Goal: Navigation & Orientation: Understand site structure

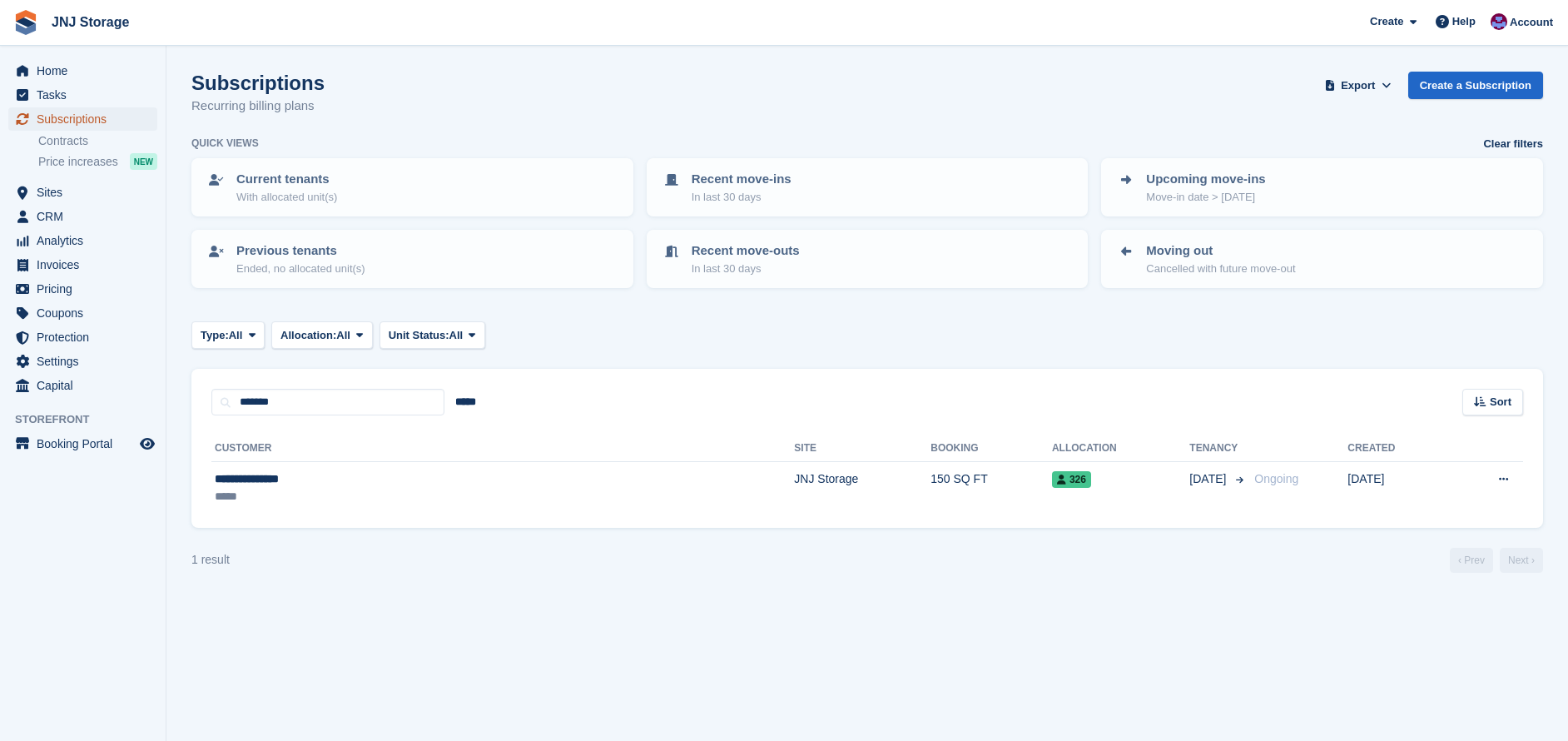
click at [55, 116] on span "Subscriptions" at bounding box center [86, 119] width 100 height 24
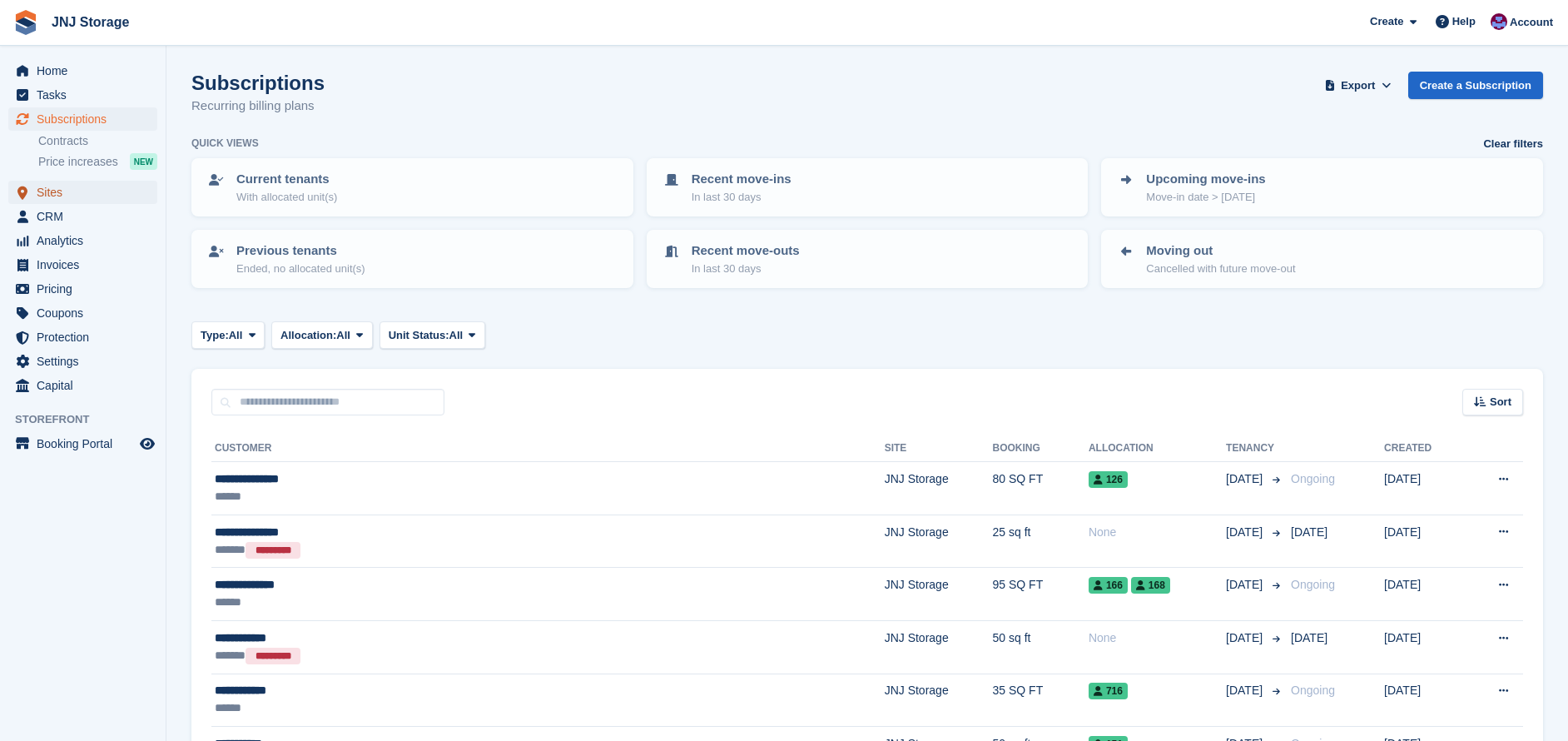
click at [57, 185] on span "Sites" at bounding box center [86, 192] width 100 height 24
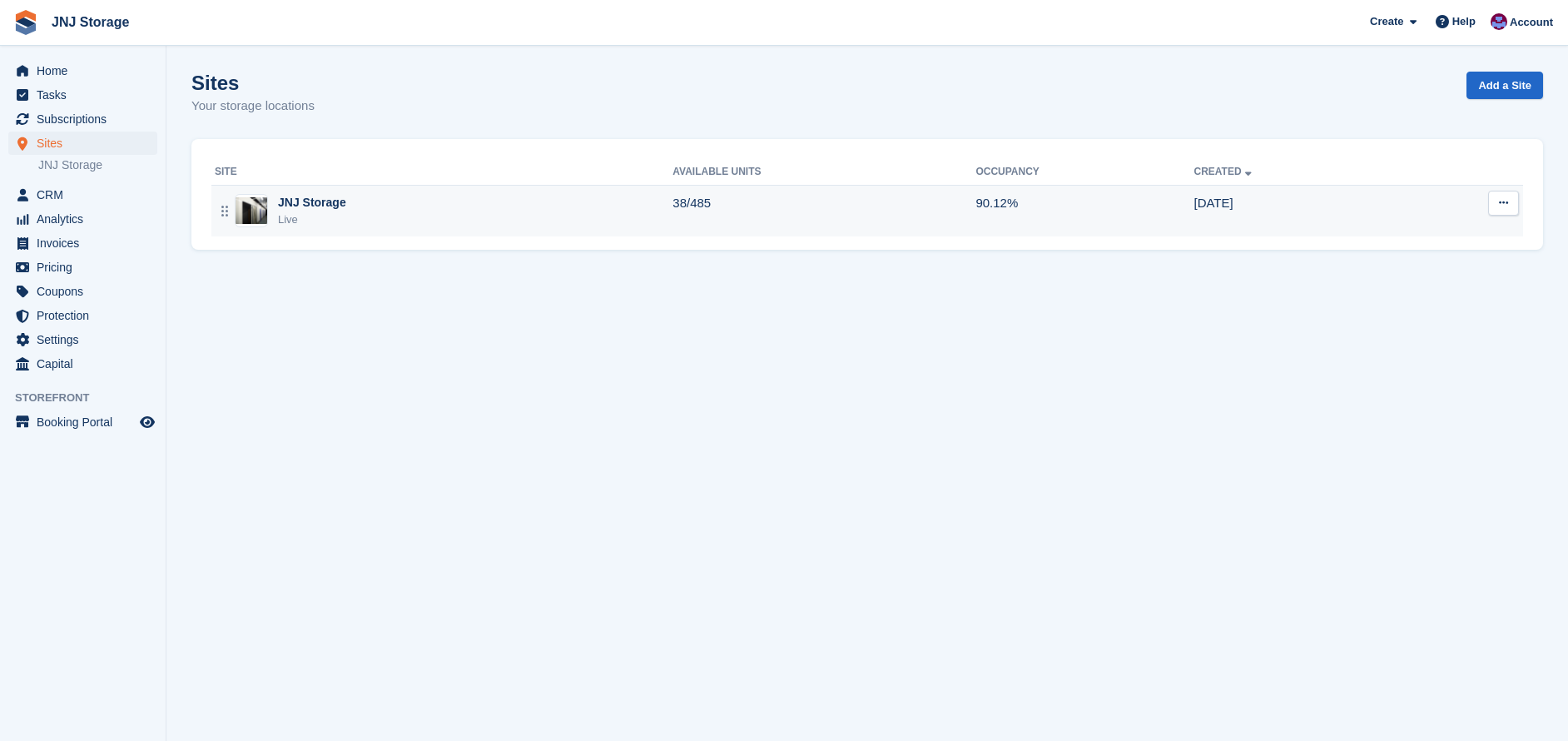
click at [324, 198] on div "JNJ Storage" at bounding box center [312, 203] width 69 height 18
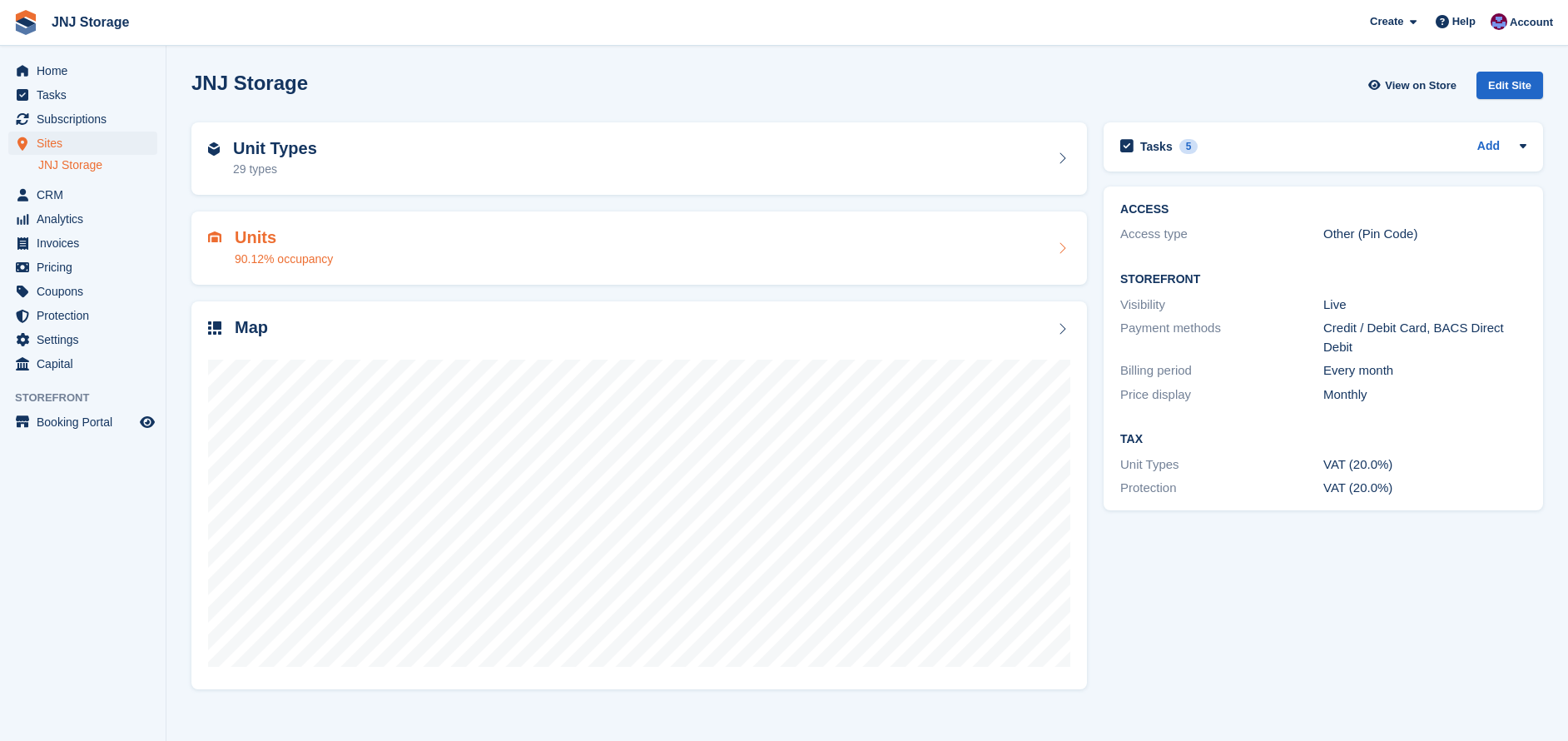
click at [392, 255] on div "Units 90.12% occupancy" at bounding box center [639, 247] width 862 height 40
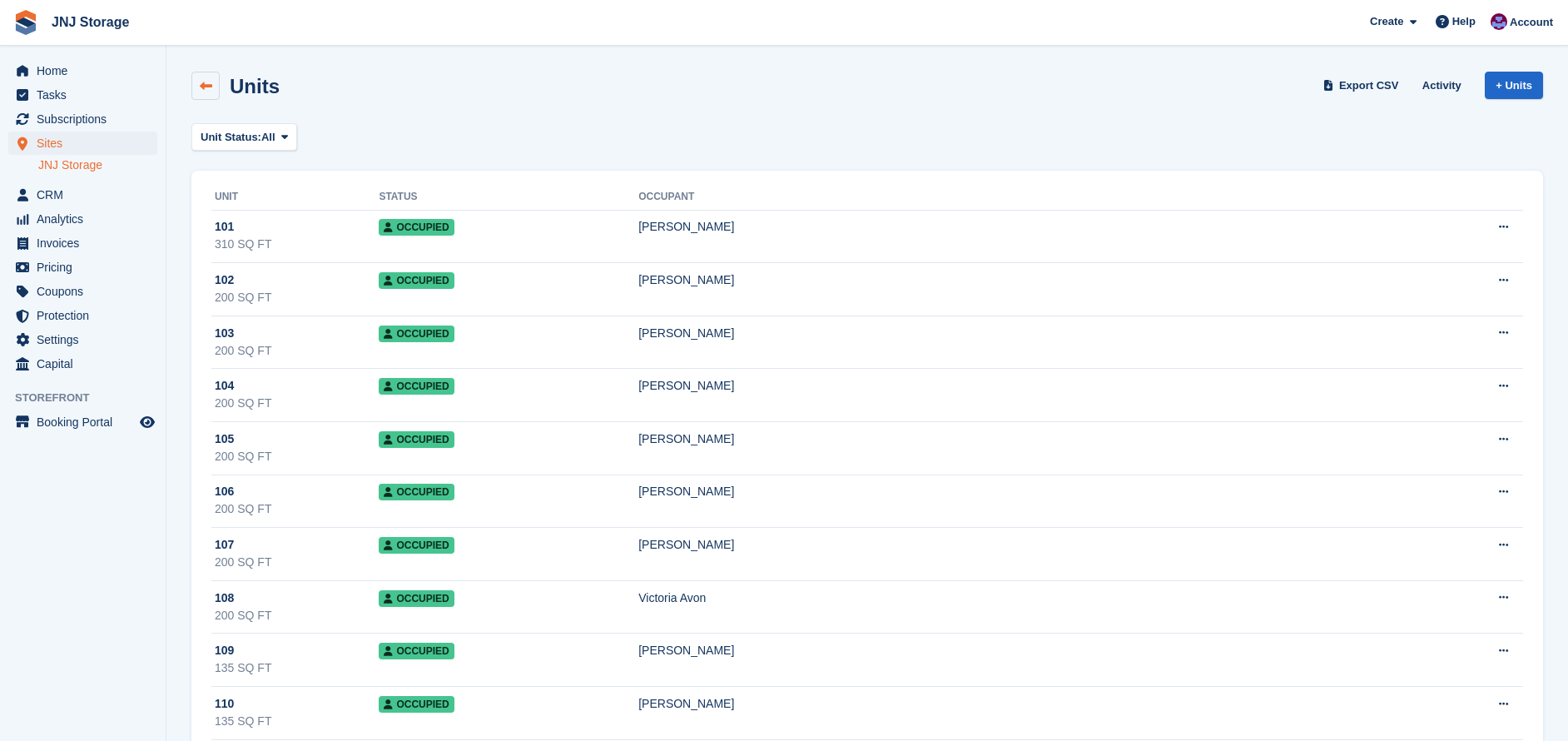
click at [206, 96] on link at bounding box center [205, 85] width 28 height 28
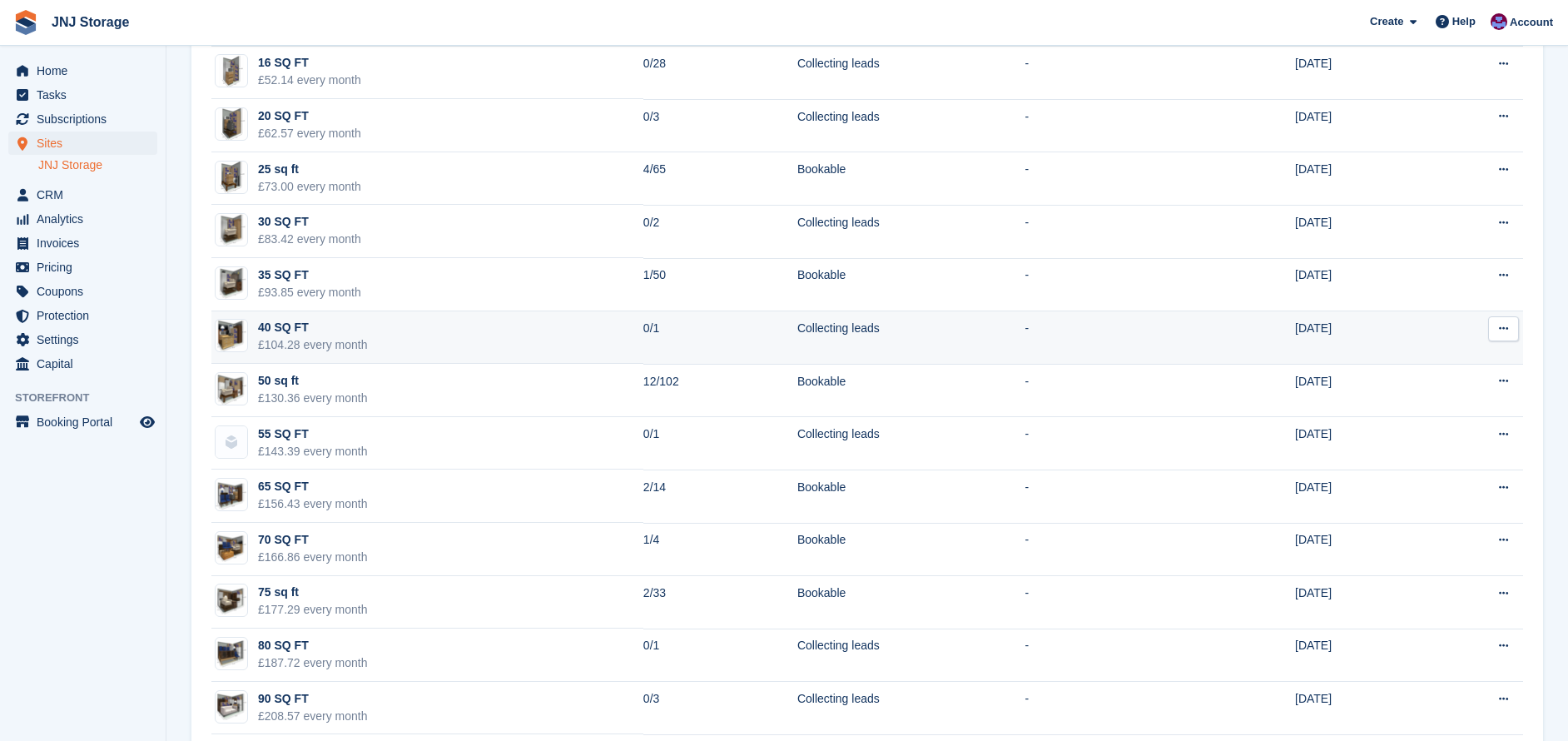
scroll to position [416, 0]
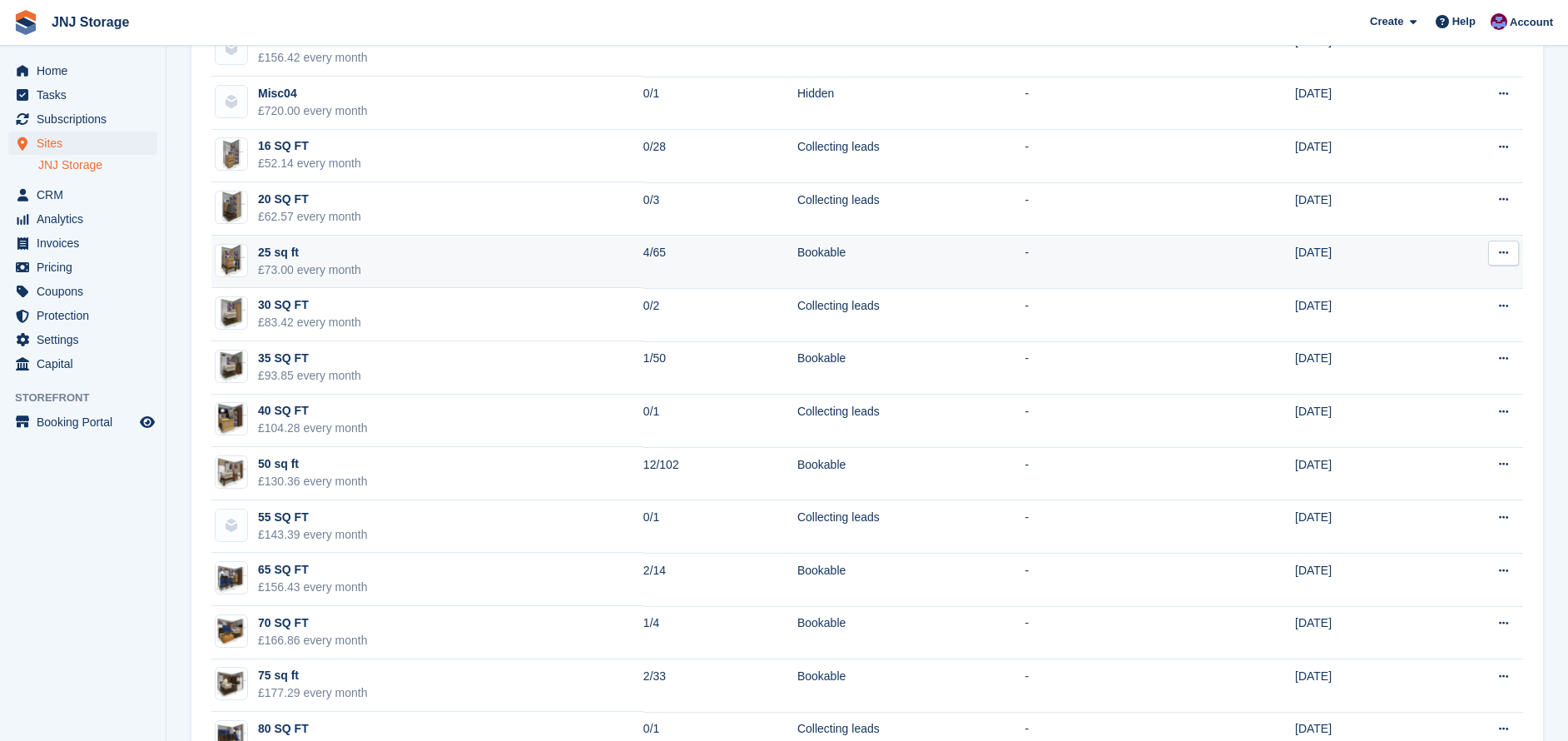
click at [468, 259] on td "25 sq ft £73.00 every month" at bounding box center [427, 262] width 432 height 53
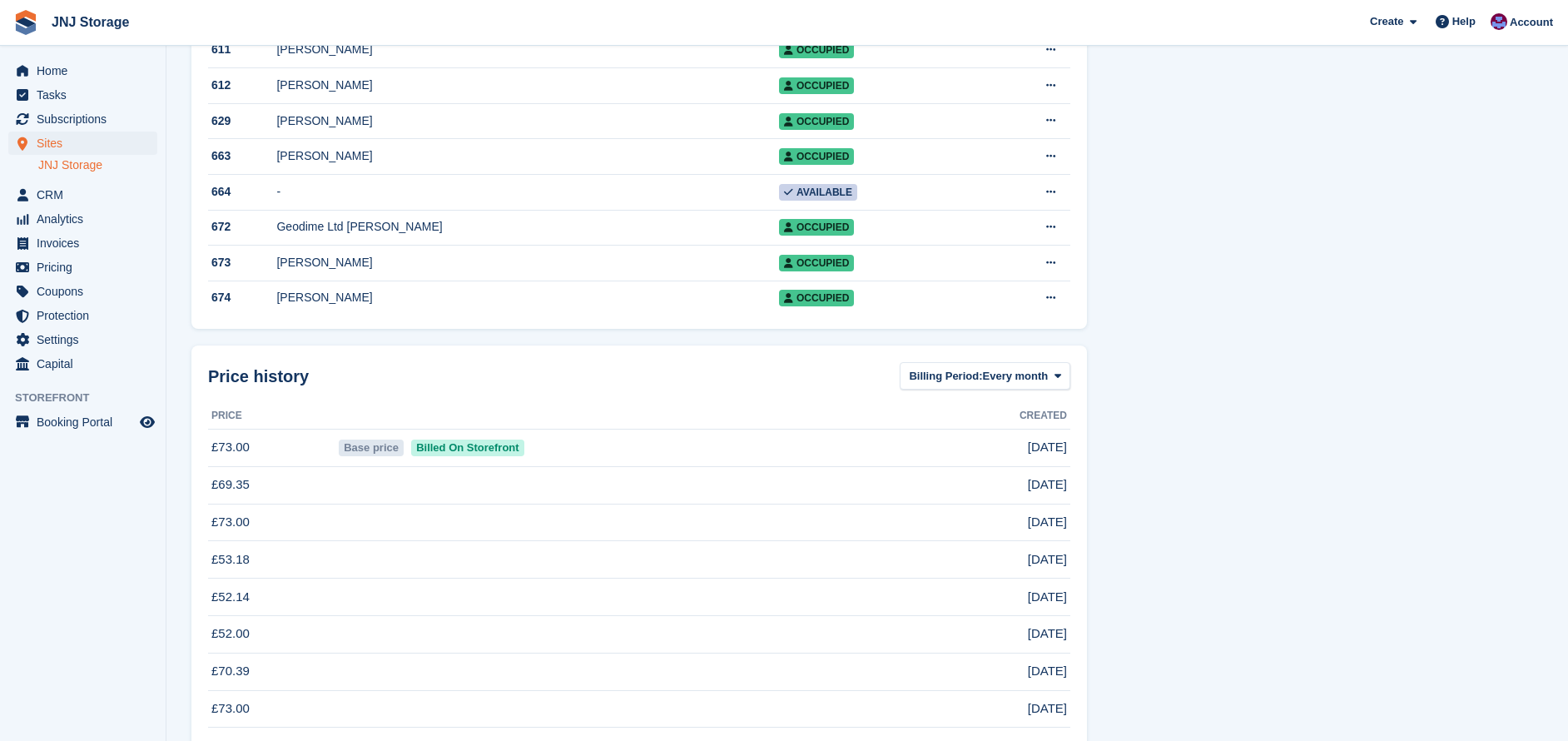
scroll to position [2189, 0]
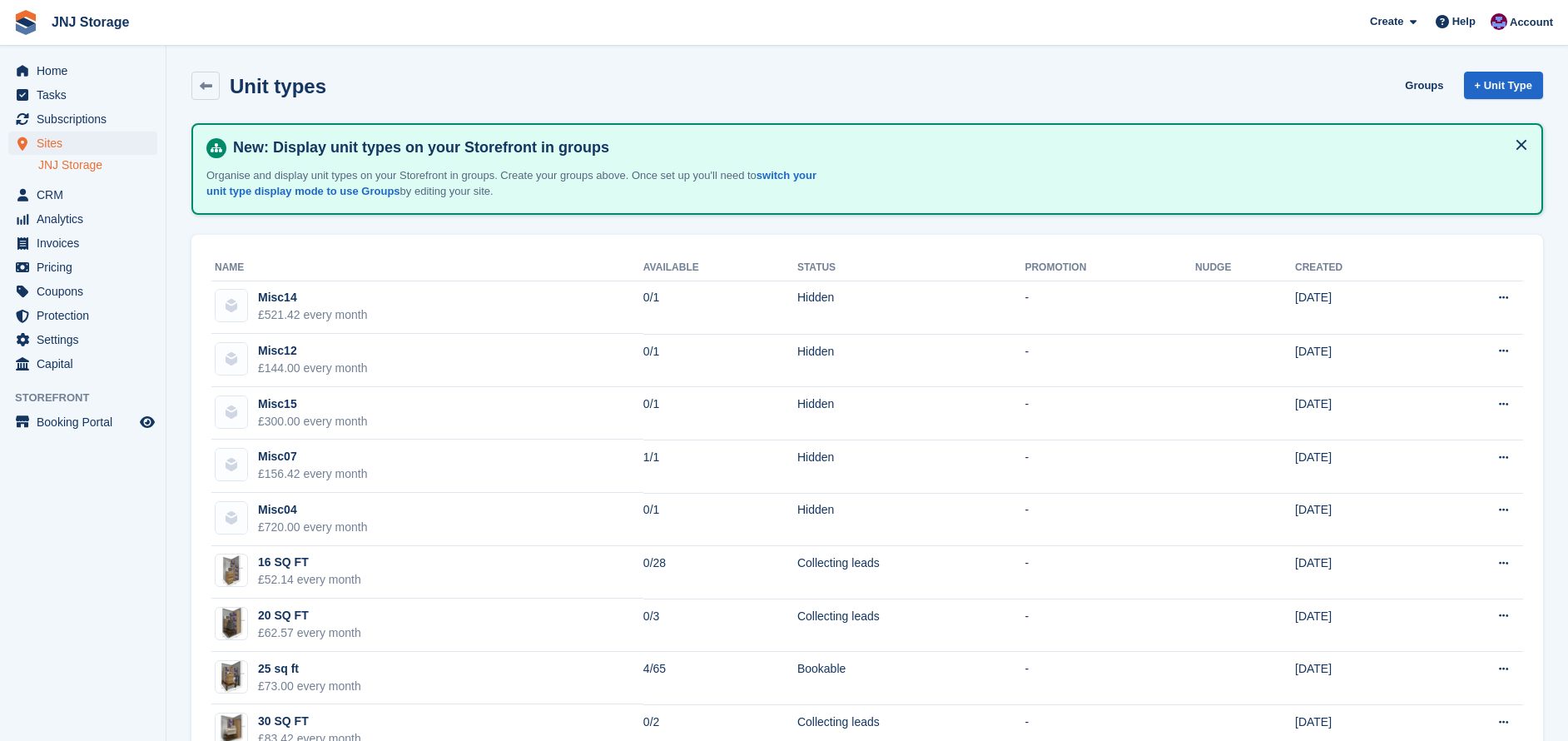
scroll to position [416, 0]
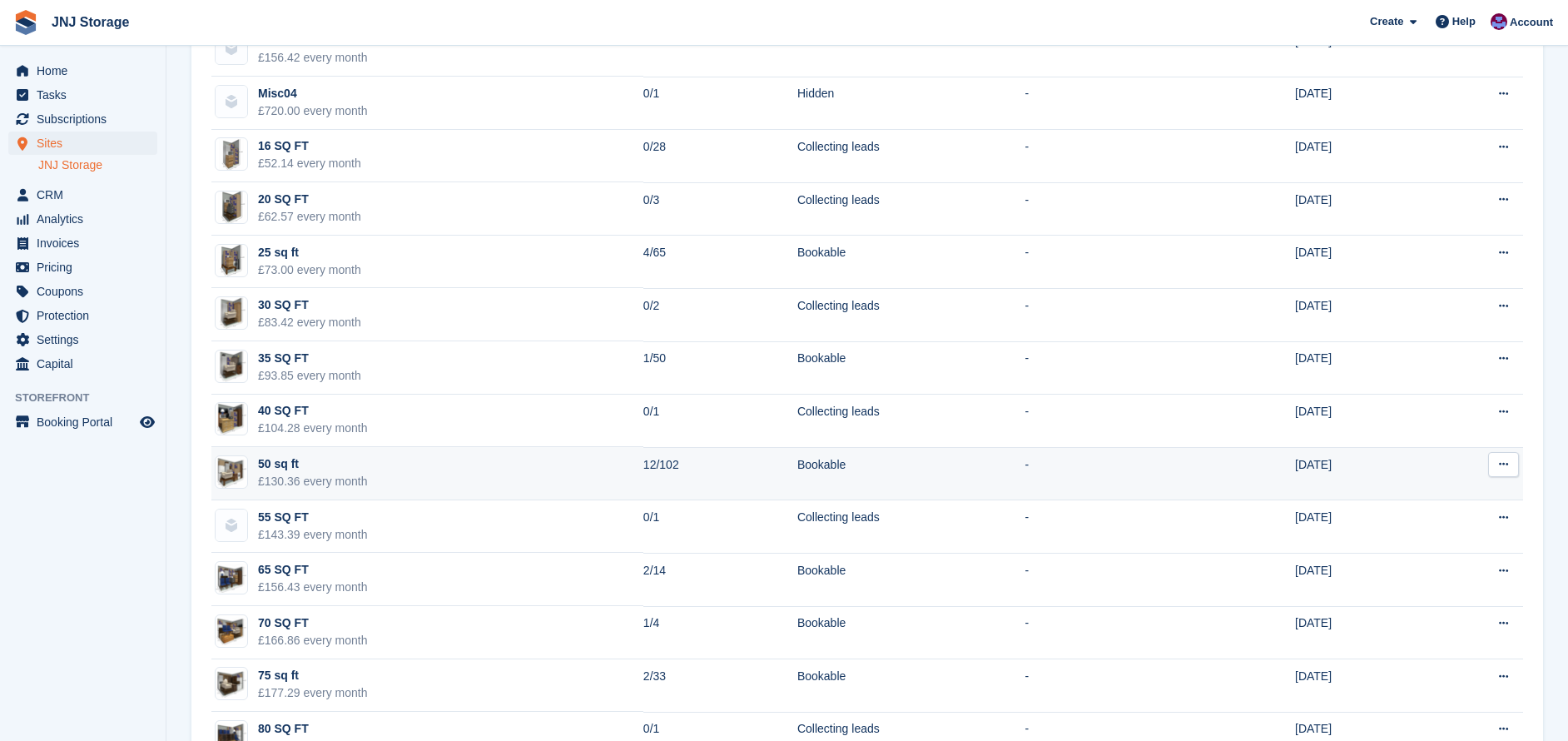
click at [417, 464] on td "50 sq ft £130.36 every month" at bounding box center [427, 474] width 432 height 53
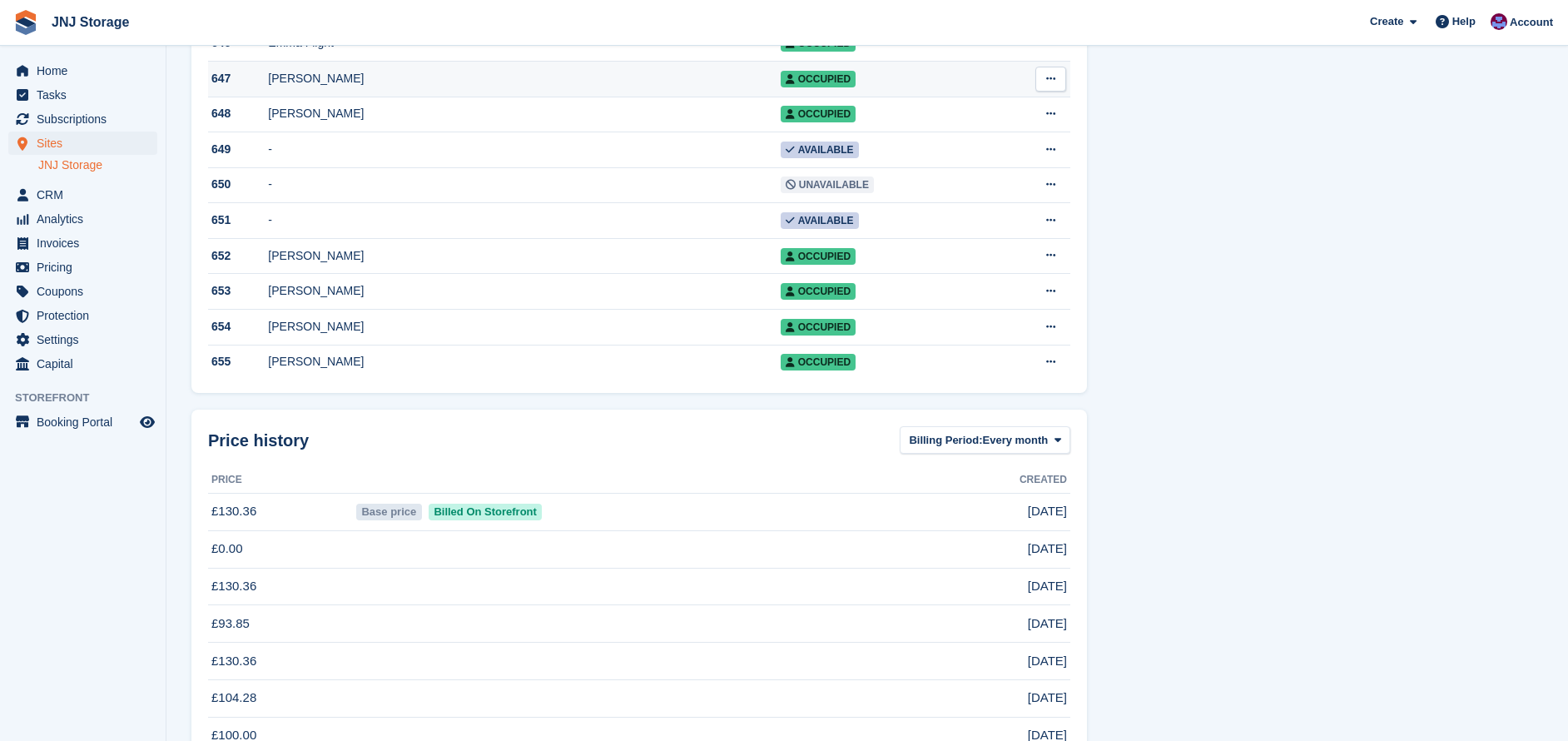
scroll to position [3236, 0]
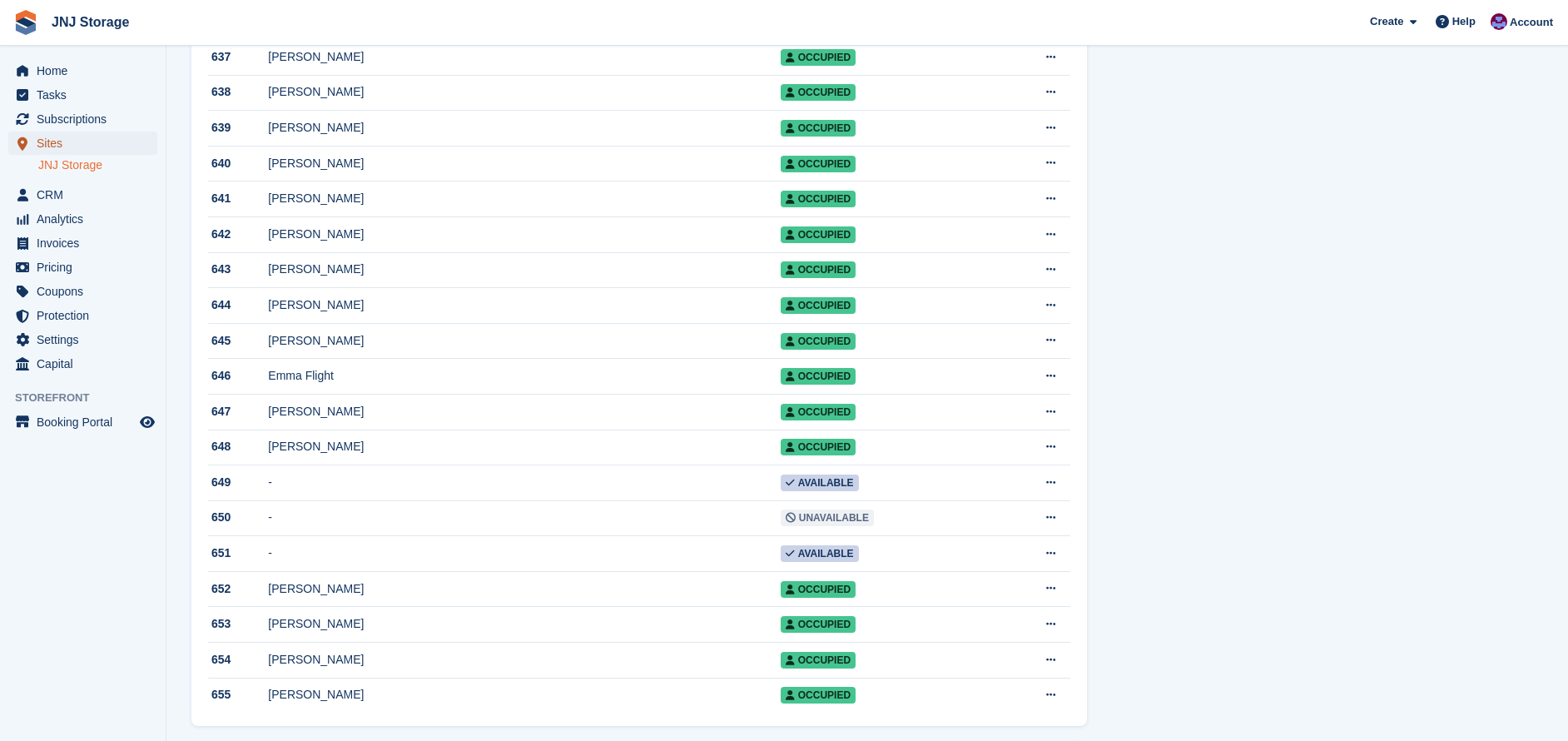
click at [76, 146] on span "Sites" at bounding box center [86, 143] width 100 height 24
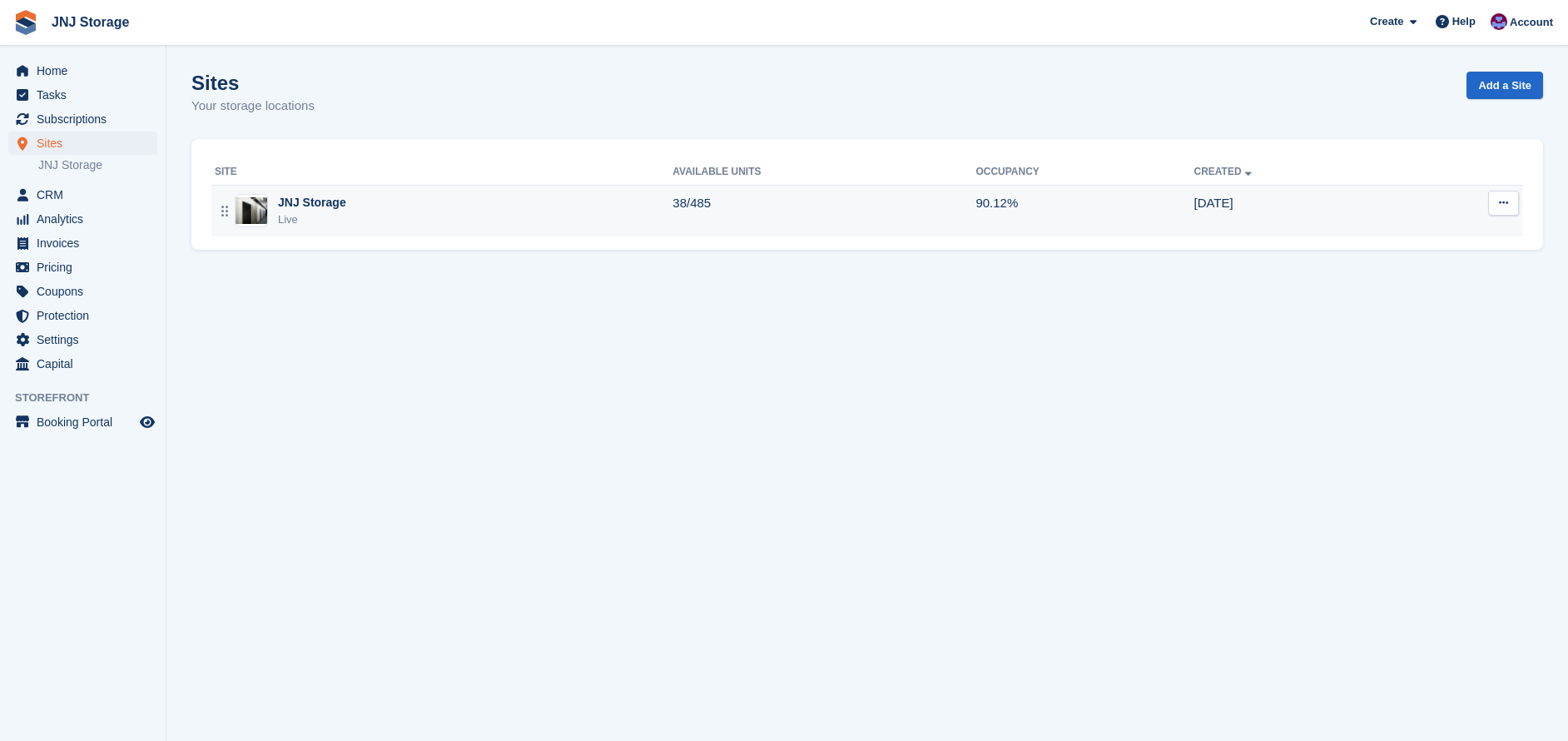
click at [388, 227] on div "JNJ Storage Live" at bounding box center [444, 211] width 458 height 34
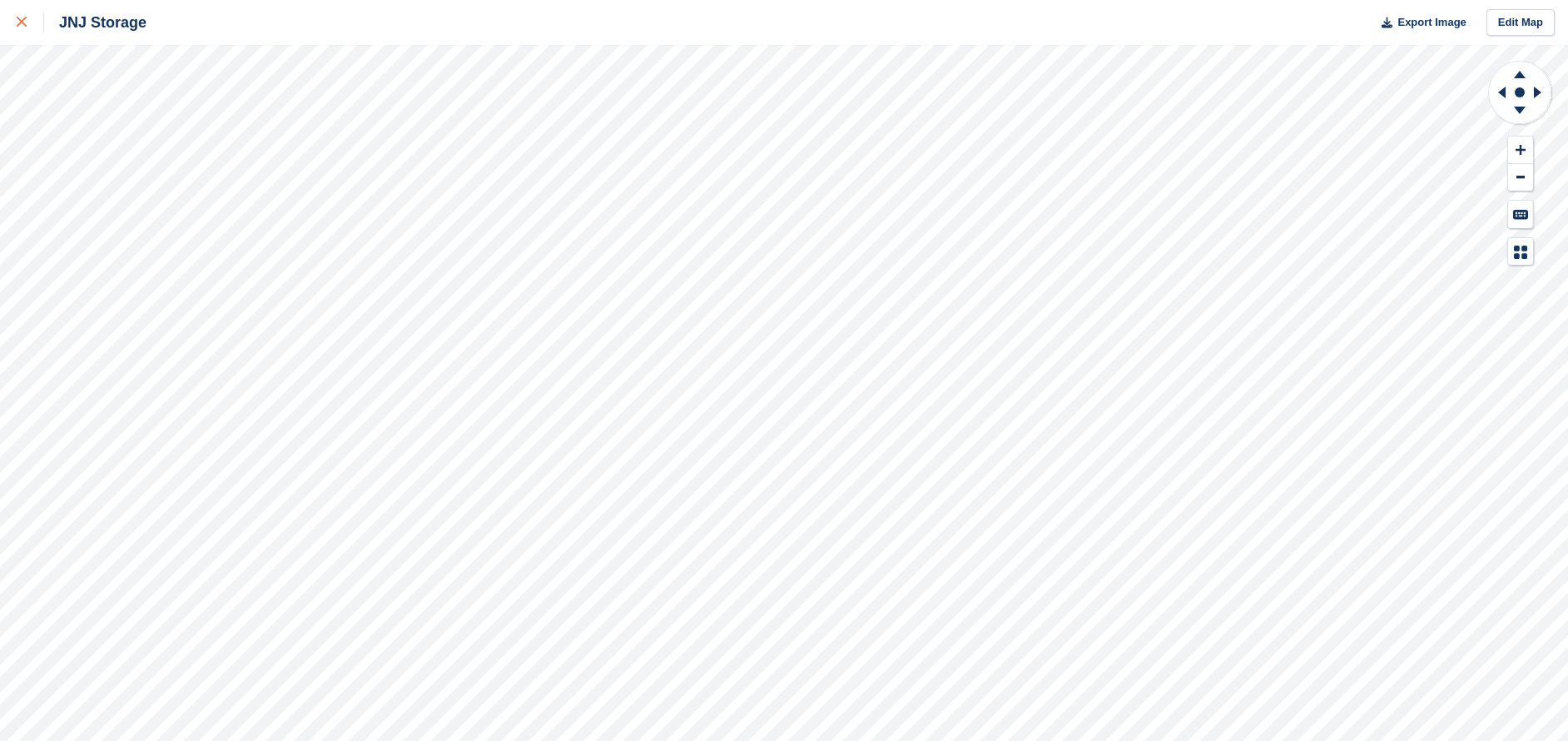
click at [21, 20] on icon at bounding box center [22, 22] width 10 height 10
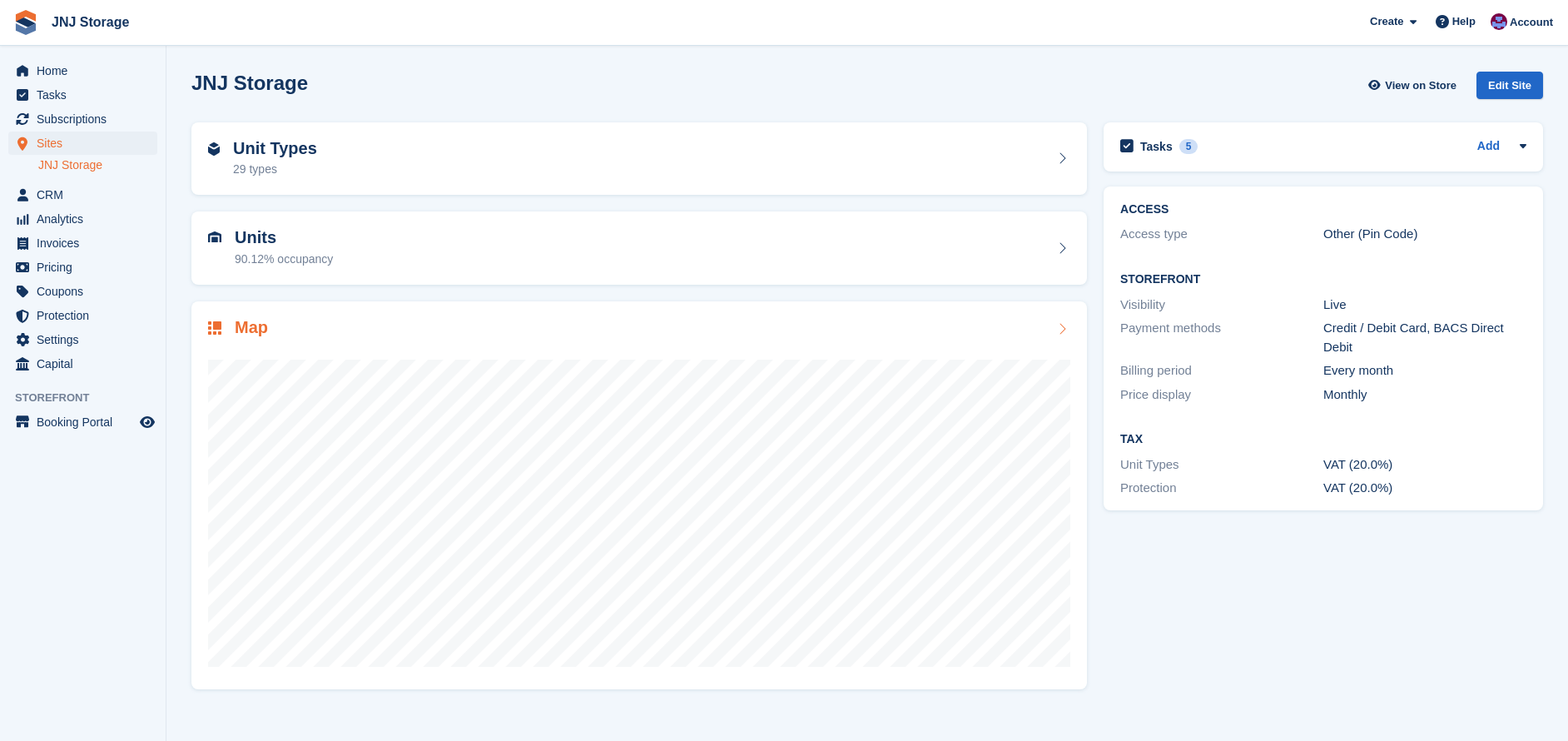
click at [315, 147] on div "Unit Types 29 types" at bounding box center [639, 159] width 862 height 40
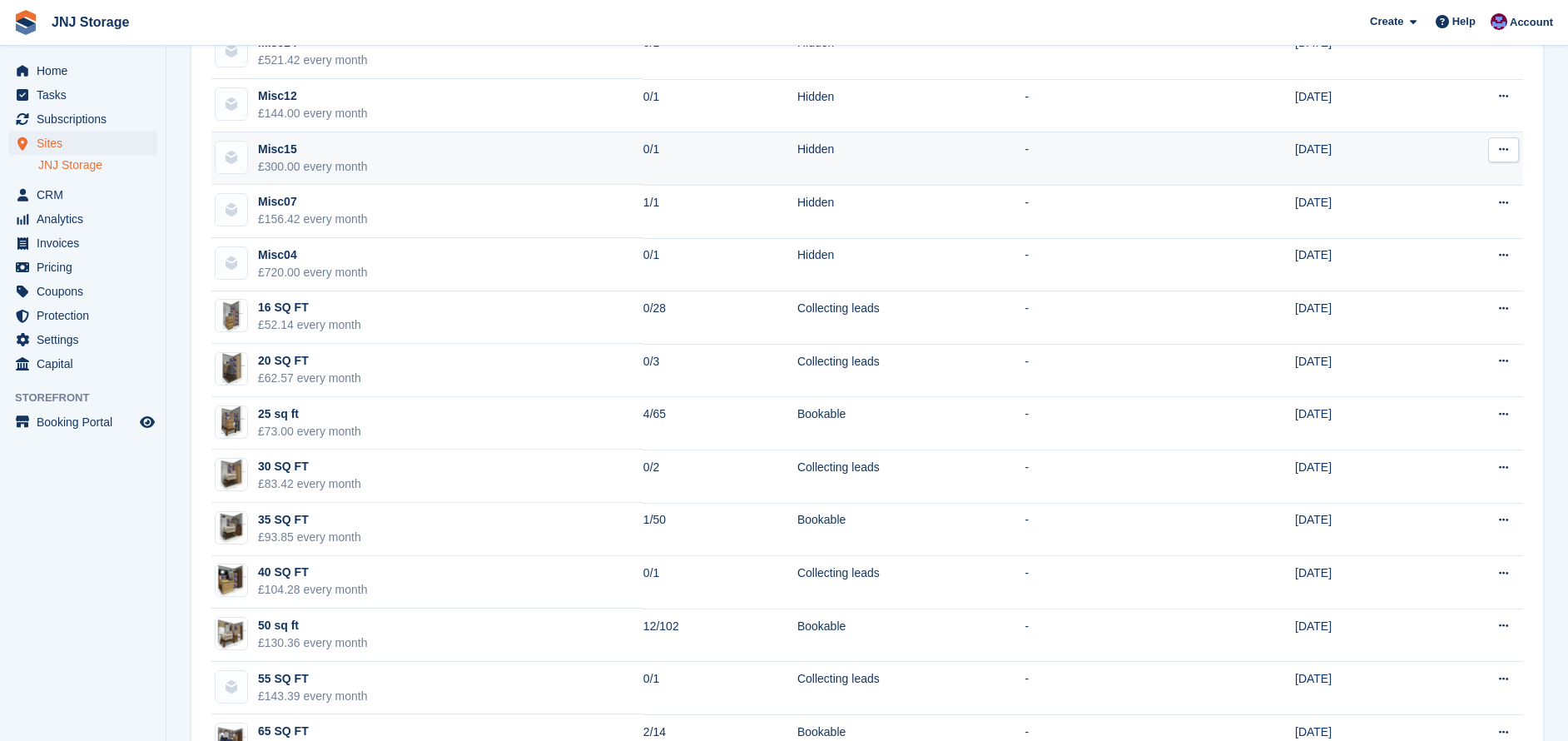
scroll to position [333, 0]
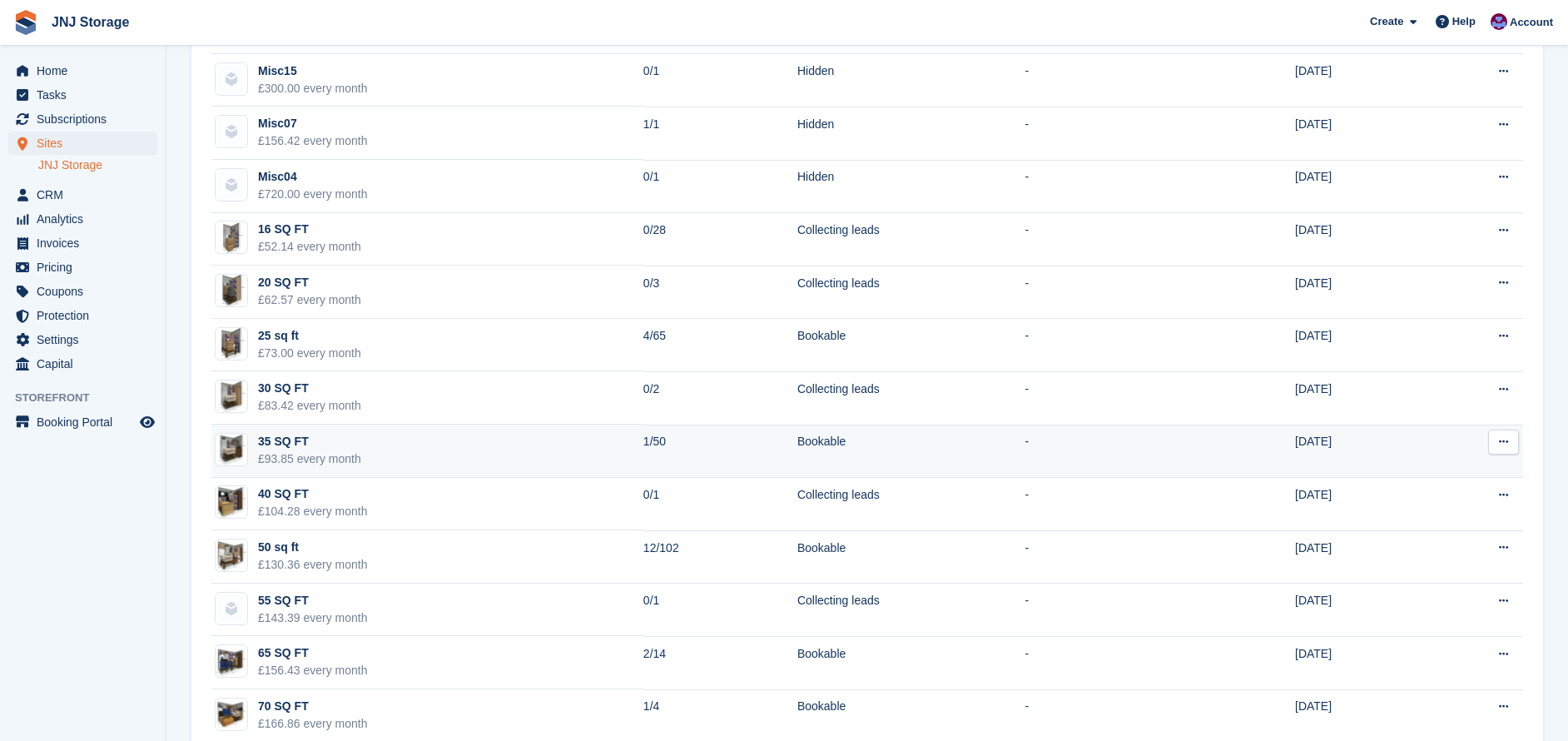
click at [330, 448] on div "35 SQ FT" at bounding box center [309, 442] width 103 height 18
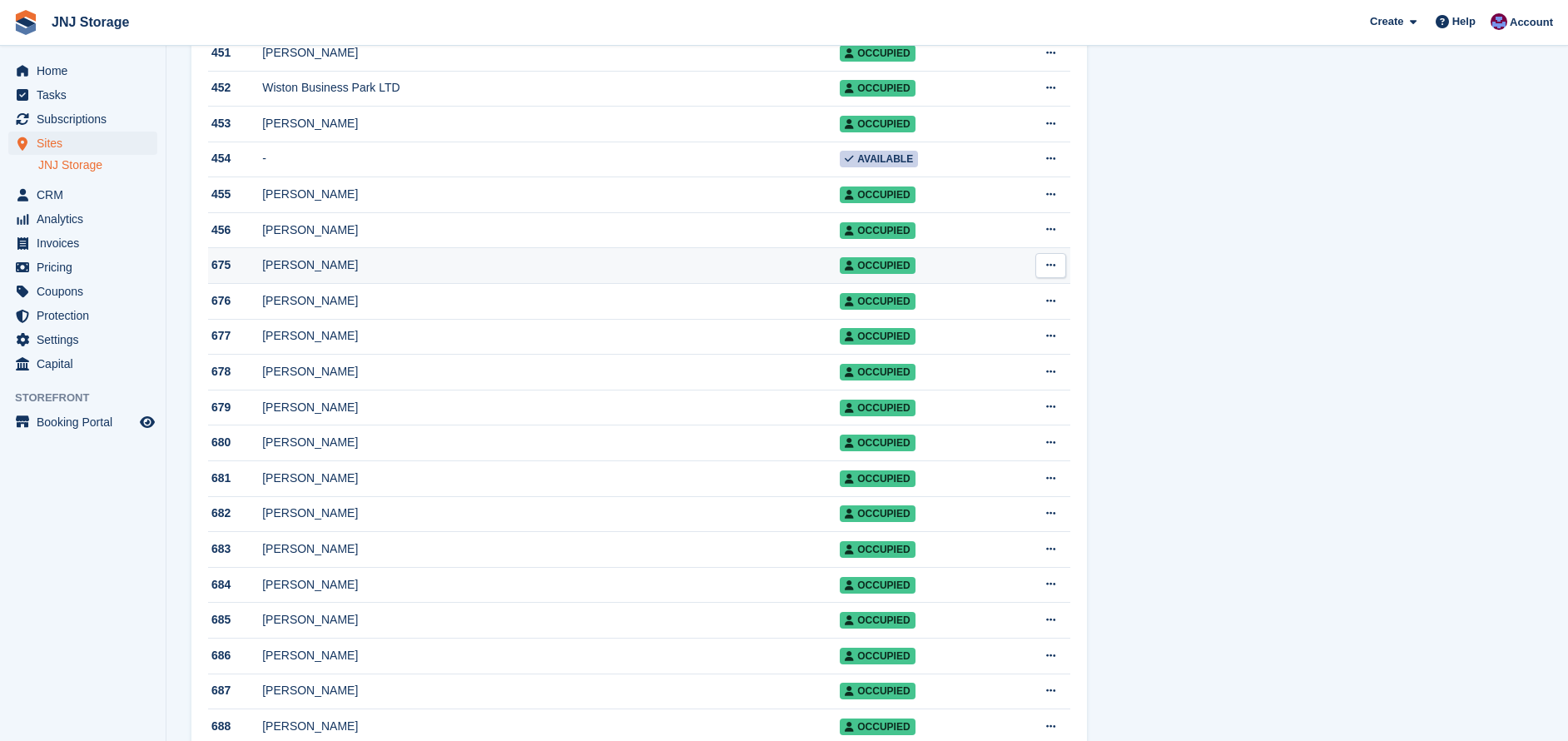
scroll to position [1332, 0]
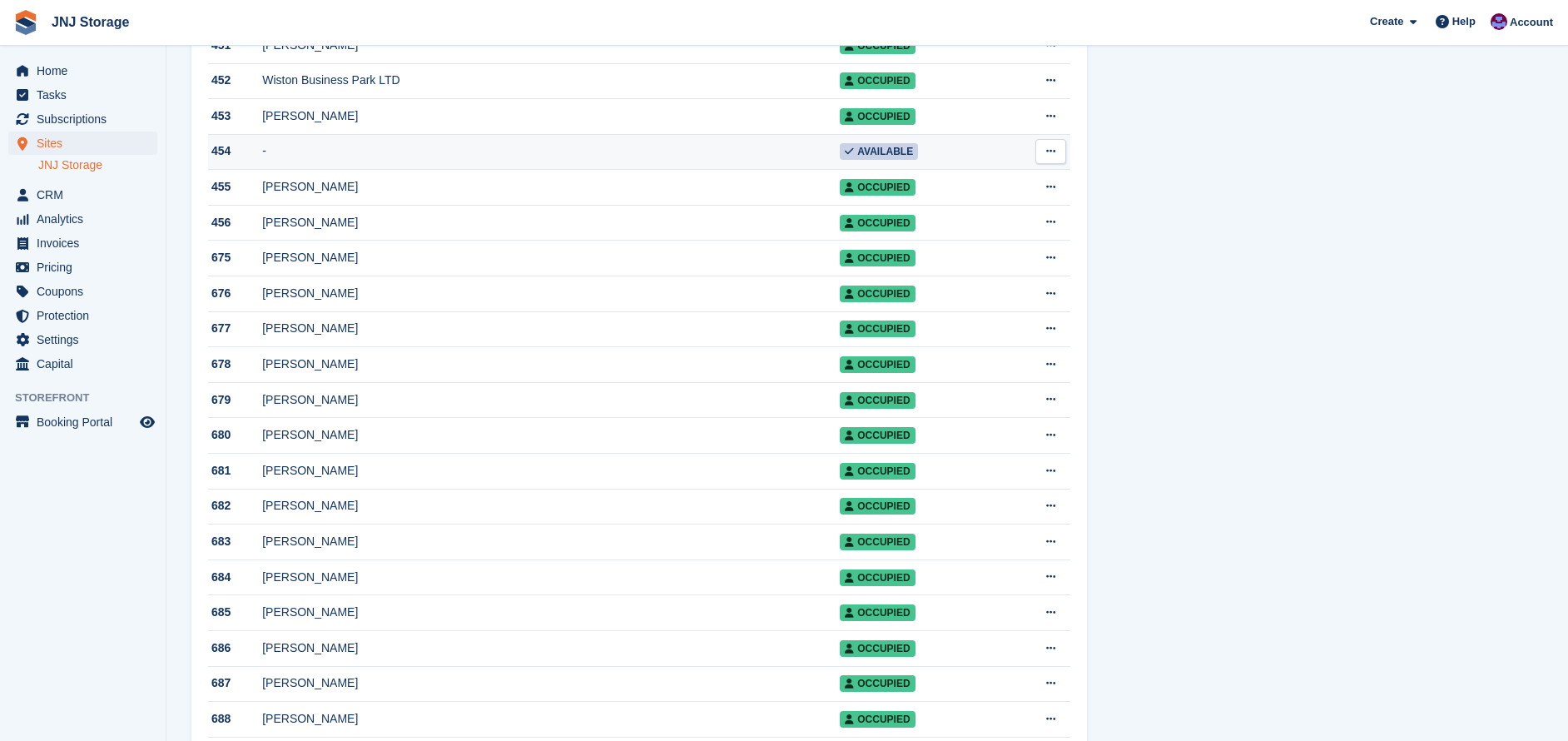
click at [361, 170] on td "-" at bounding box center [550, 152] width 578 height 35
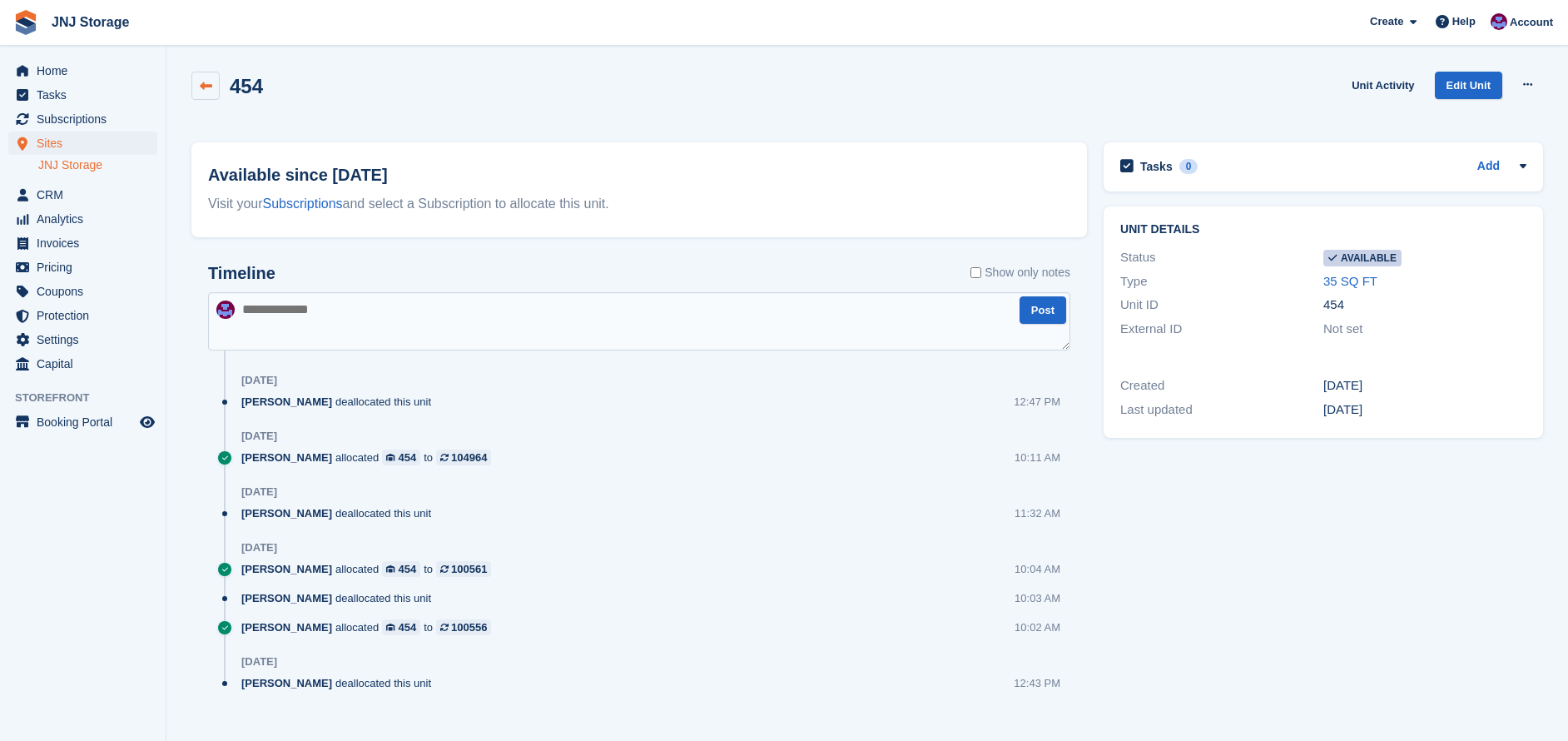
click at [193, 79] on link at bounding box center [205, 85] width 28 height 28
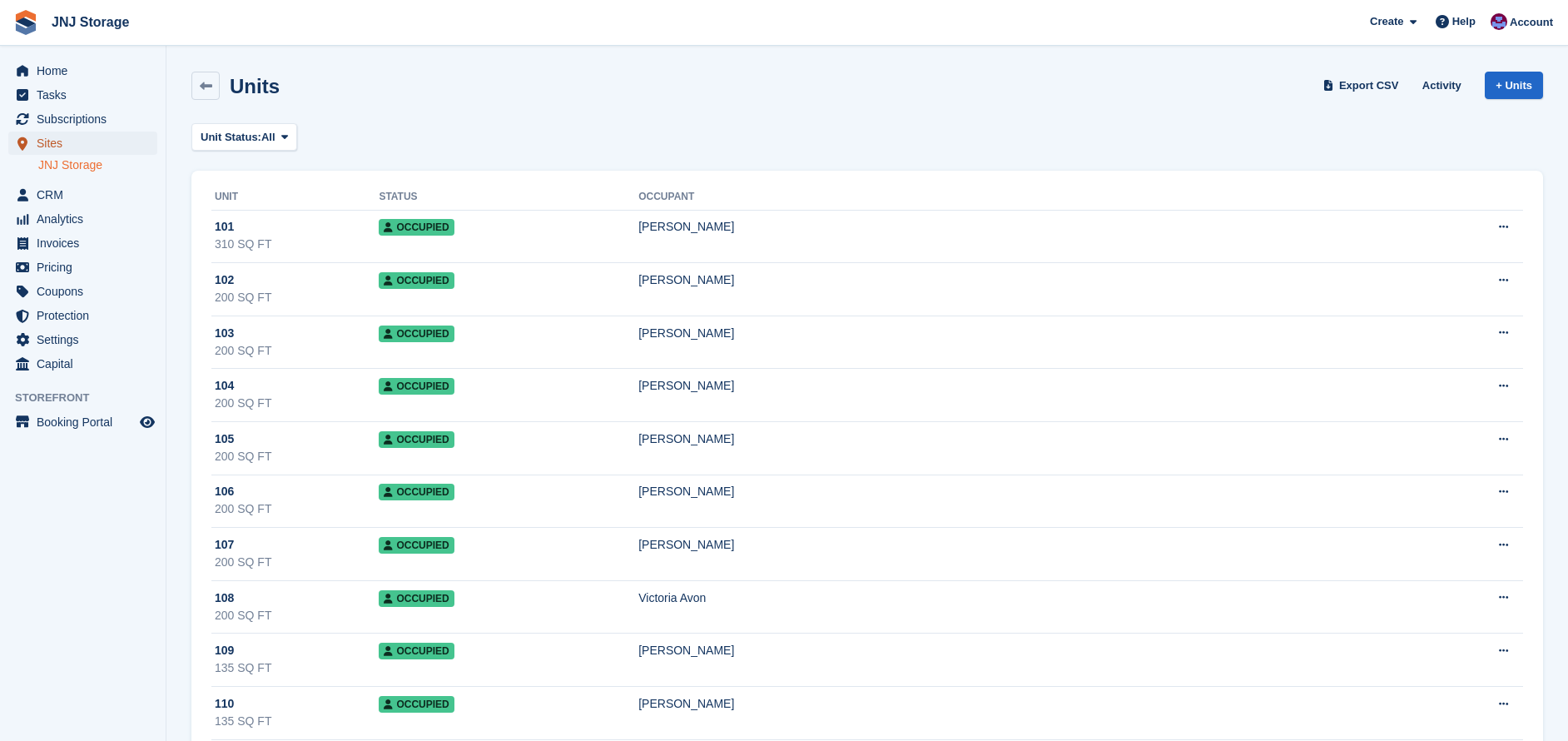
click at [53, 143] on span "Sites" at bounding box center [86, 143] width 100 height 24
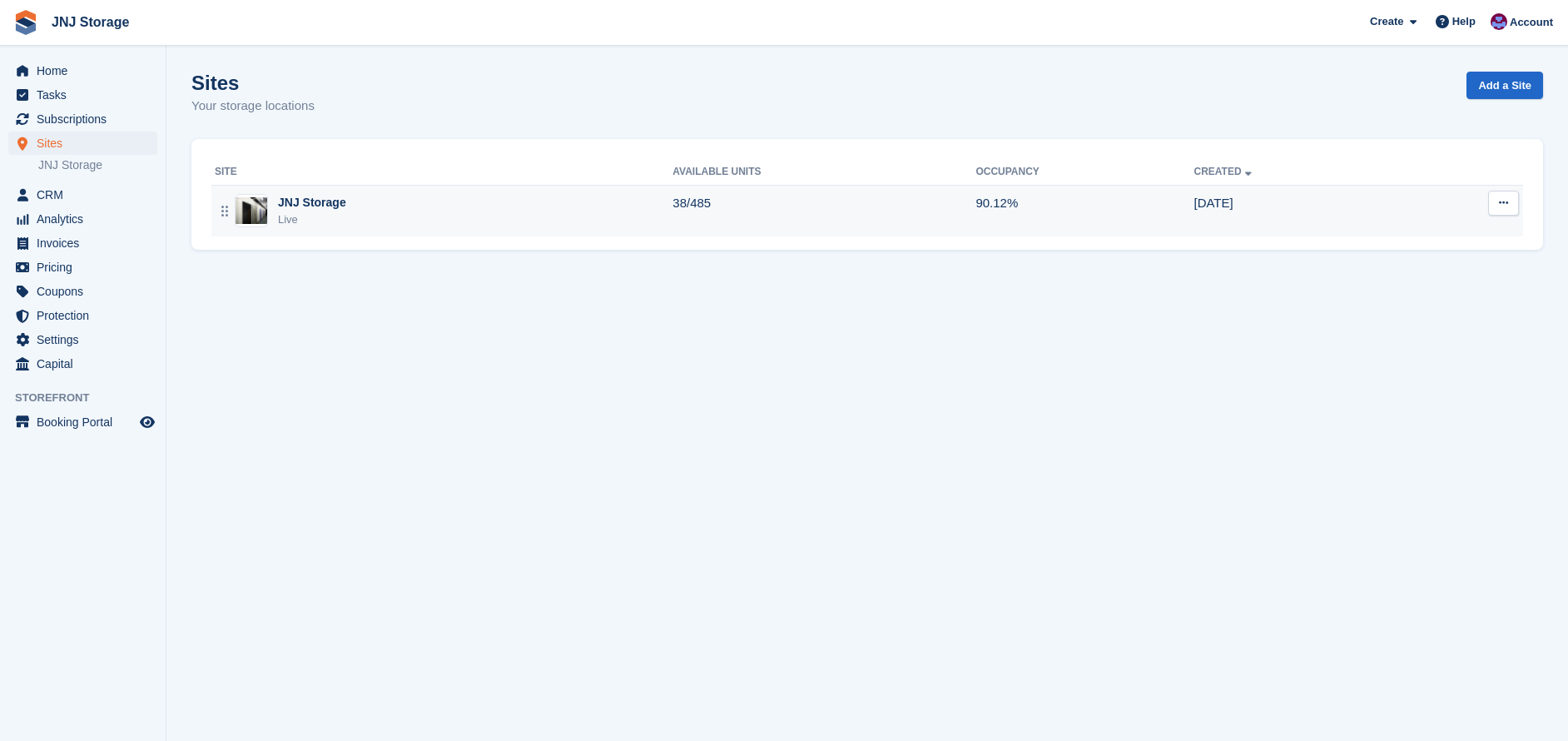
click at [551, 208] on div "JNJ Storage Live" at bounding box center [444, 211] width 458 height 34
